Goal: Information Seeking & Learning: Learn about a topic

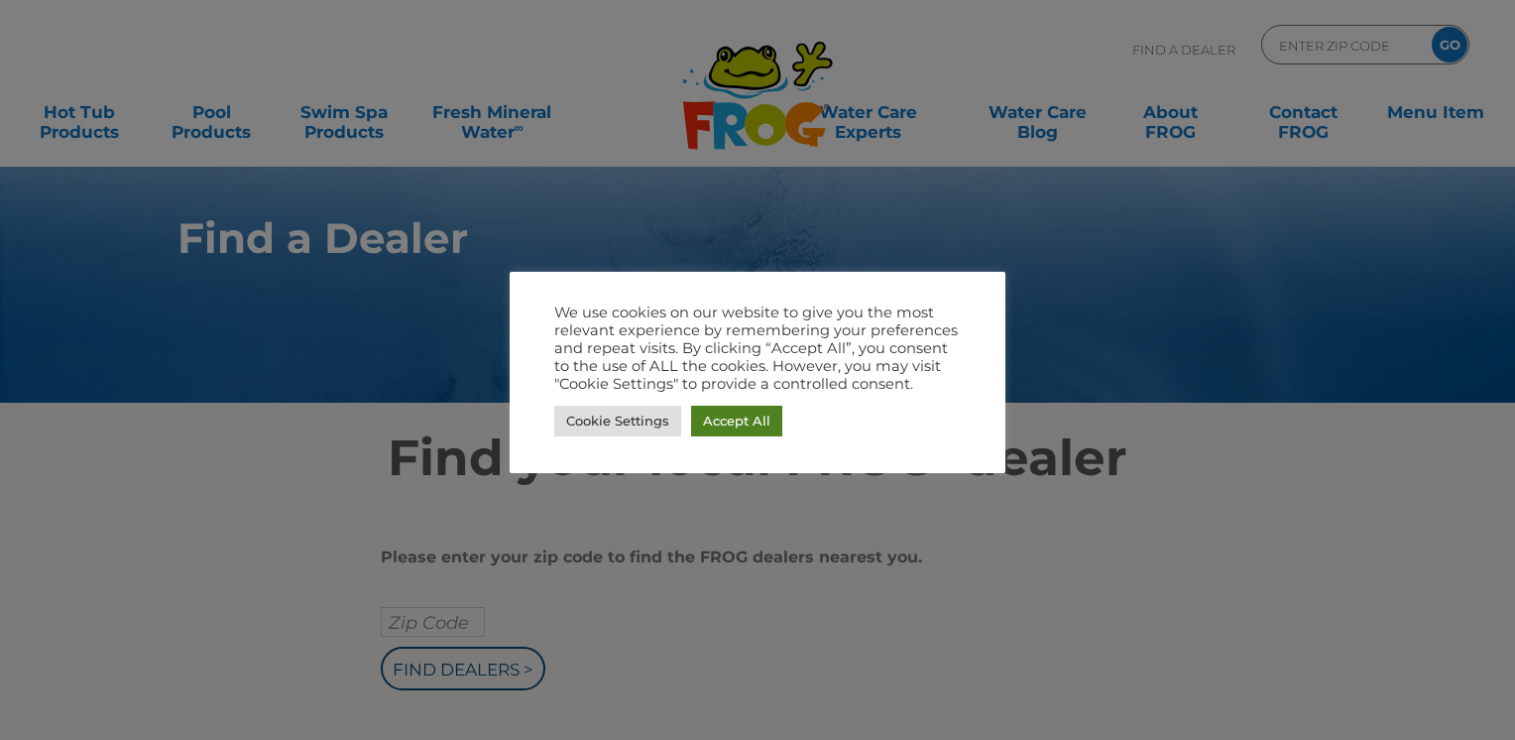
drag, startPoint x: 728, startPoint y: 422, endPoint x: 779, endPoint y: 427, distance: 51.8
click at [728, 422] on link "Accept All" at bounding box center [736, 421] width 91 height 31
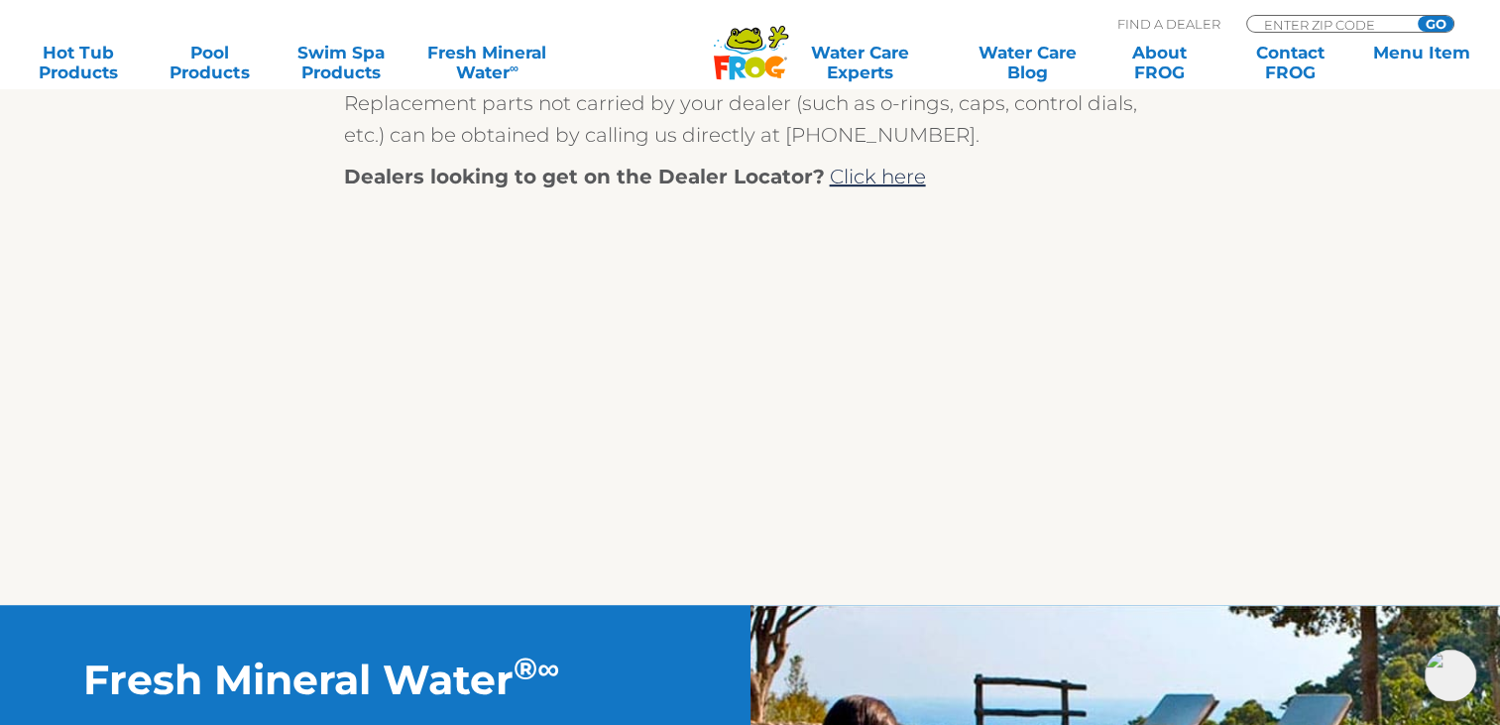
scroll to position [1078, 0]
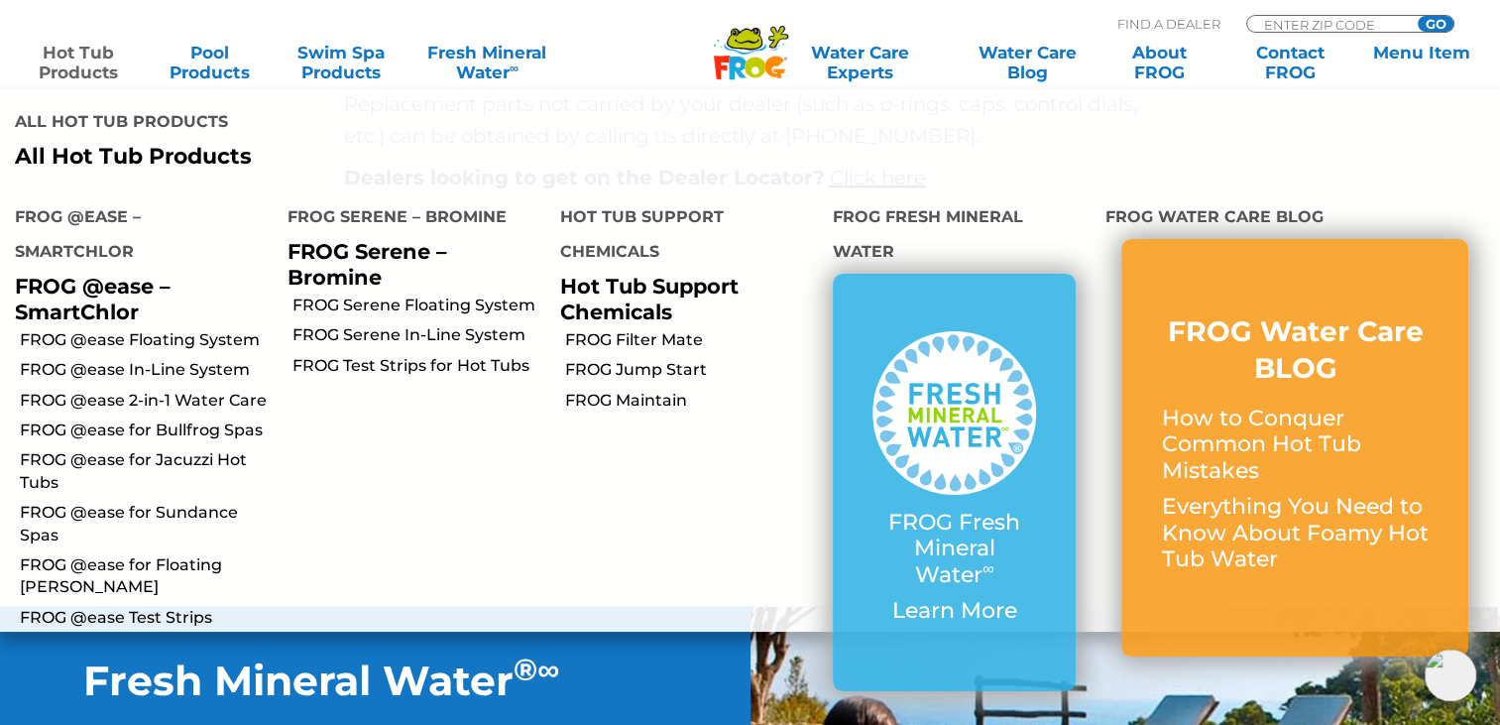
click at [95, 62] on link "Hot Tub Products" at bounding box center [78, 63] width 117 height 40
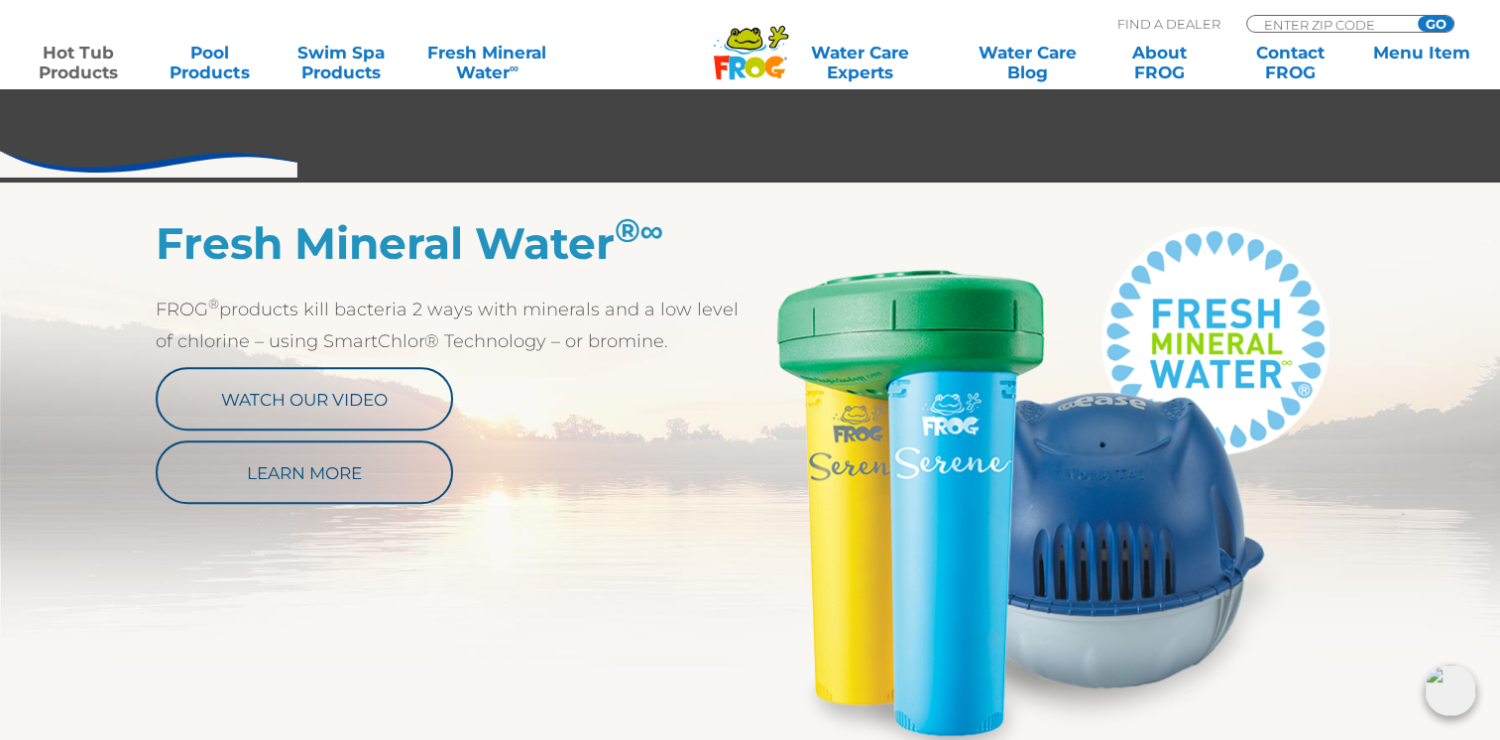
scroll to position [991, 0]
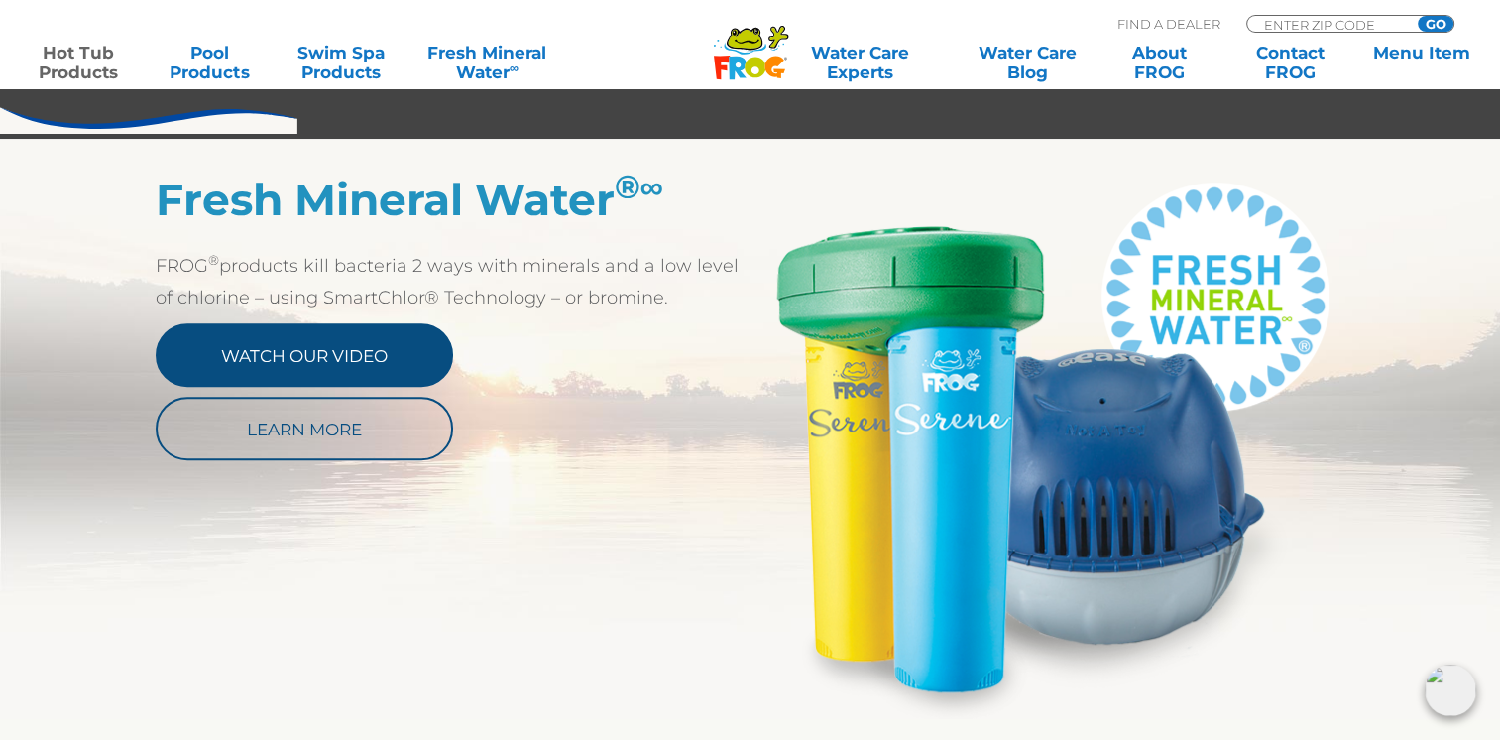
click at [330, 368] on link "Watch Our Video" at bounding box center [304, 354] width 297 height 63
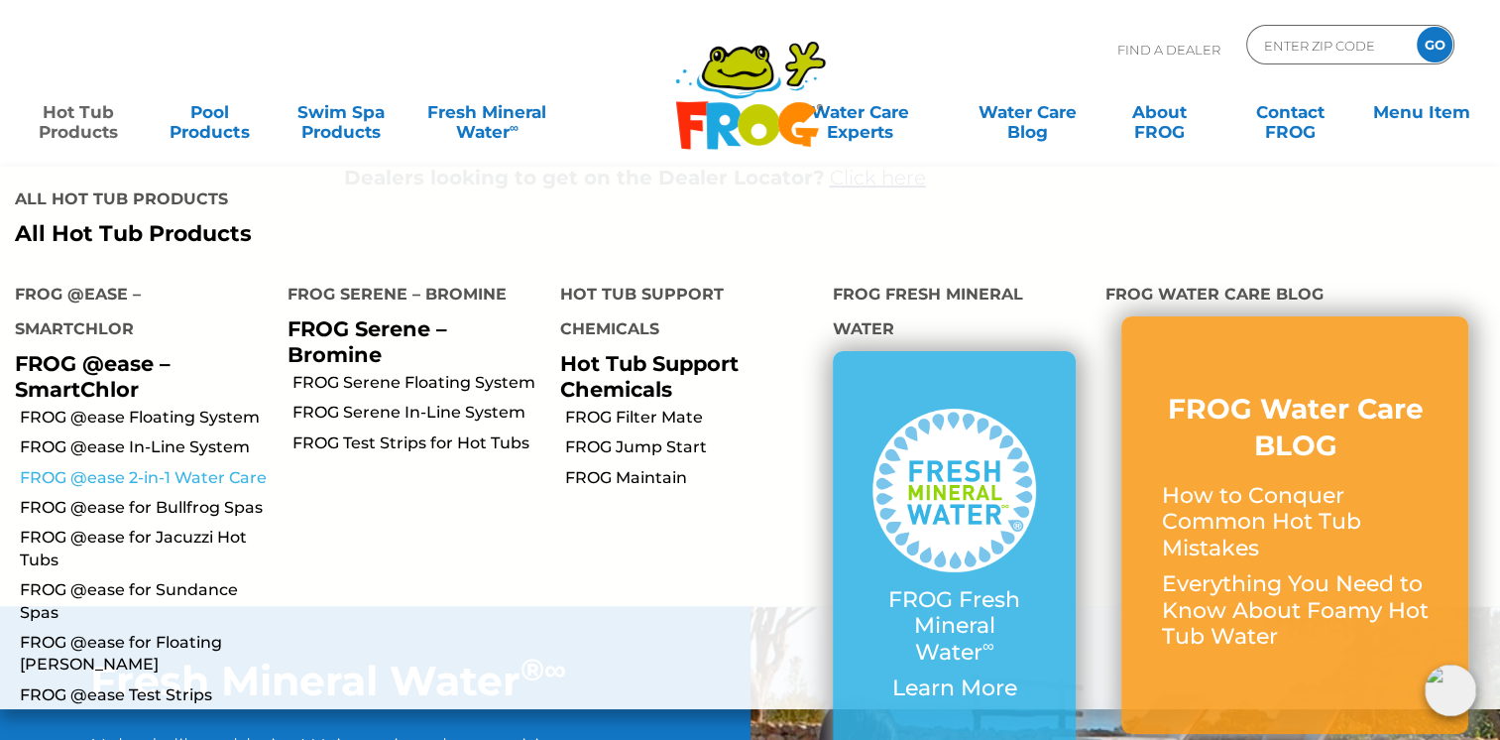
click at [122, 476] on link "FROG @ease 2-in-1 Water Care" at bounding box center [146, 478] width 253 height 22
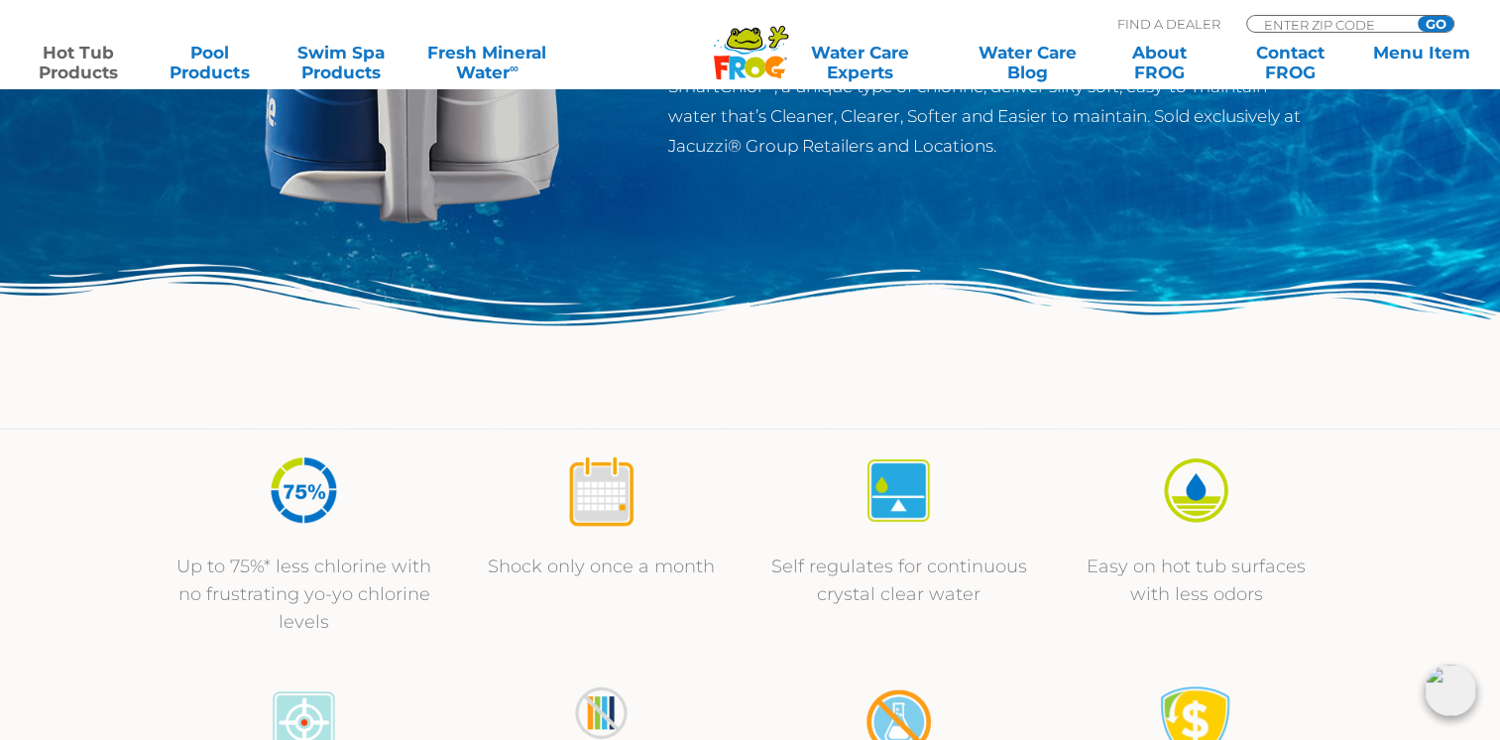
scroll to position [397, 0]
